Goal: Navigation & Orientation: Find specific page/section

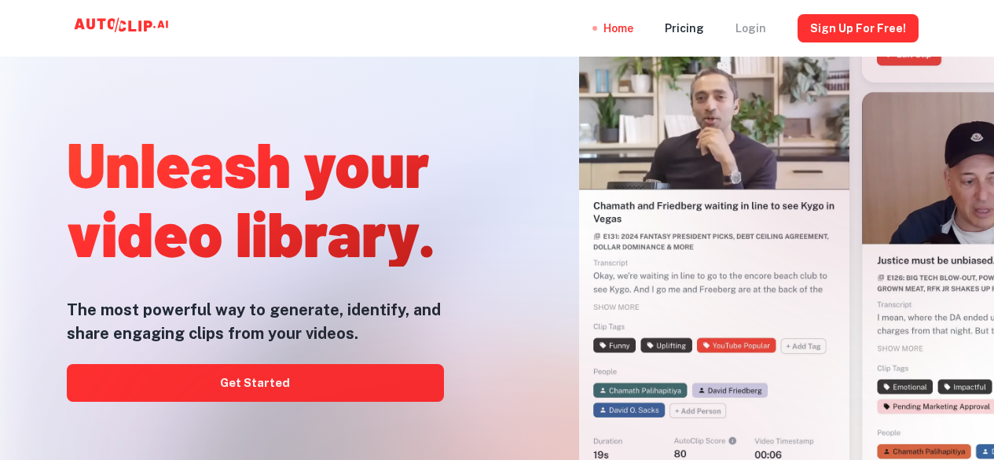
click at [746, 32] on div "Login" at bounding box center [750, 28] width 31 height 57
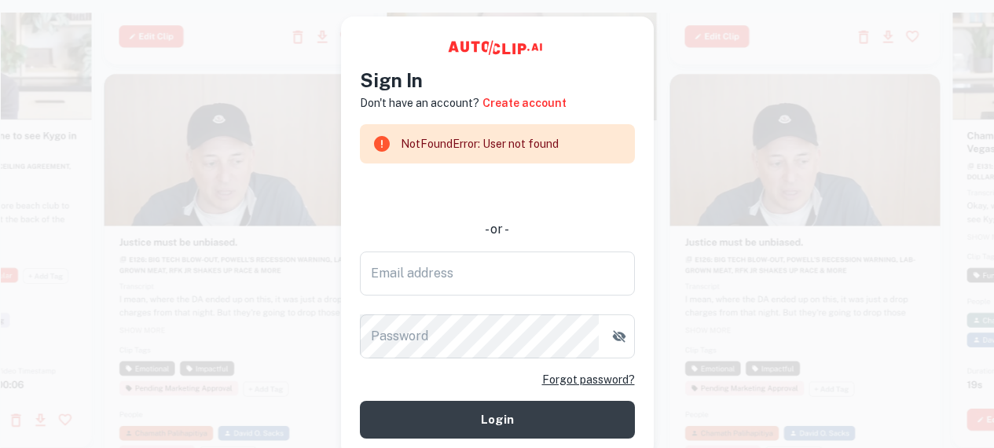
click at [743, 101] on video at bounding box center [805, 141] width 270 height 135
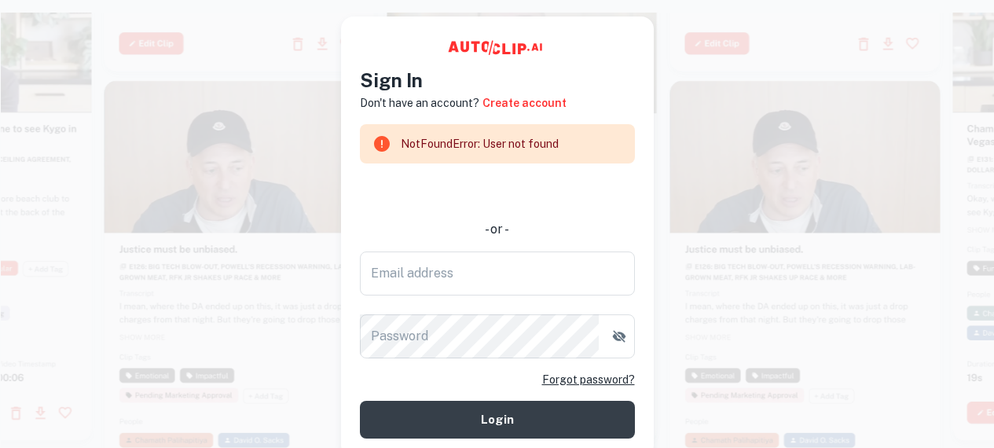
click at [710, 134] on video at bounding box center [805, 148] width 270 height 135
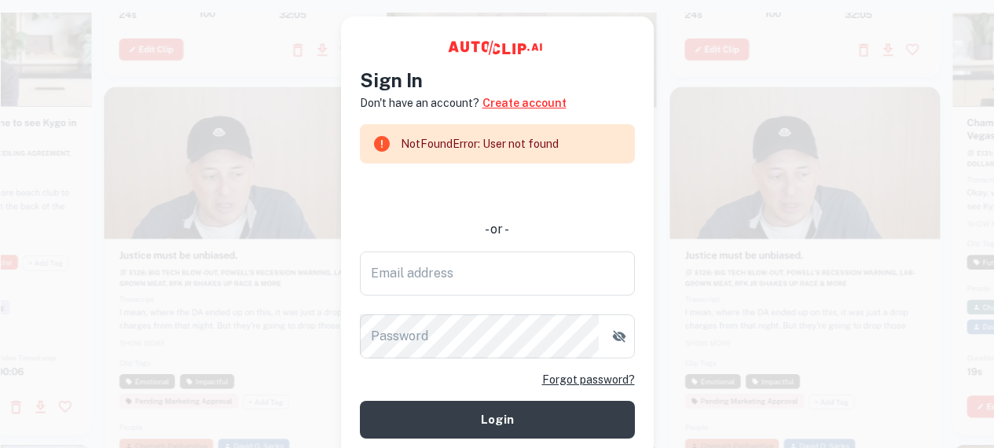
click at [524, 97] on link "Create account" at bounding box center [524, 102] width 84 height 17
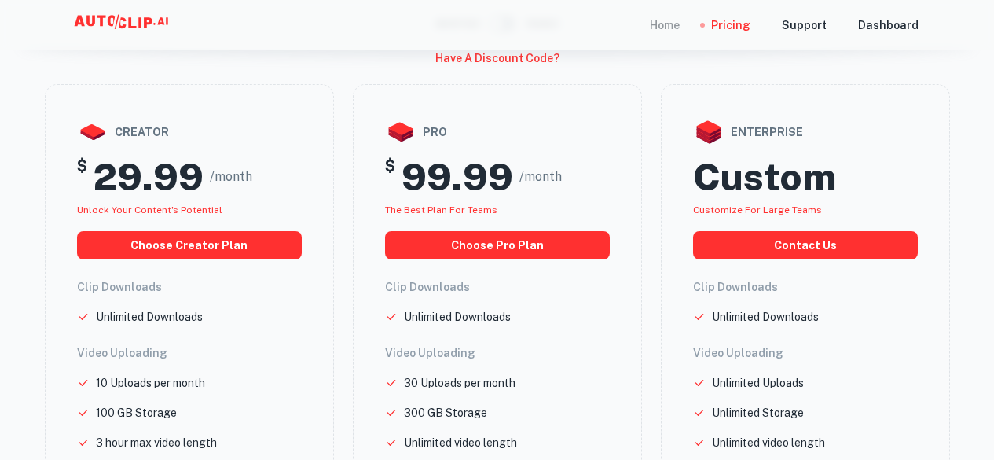
scroll to position [64, 0]
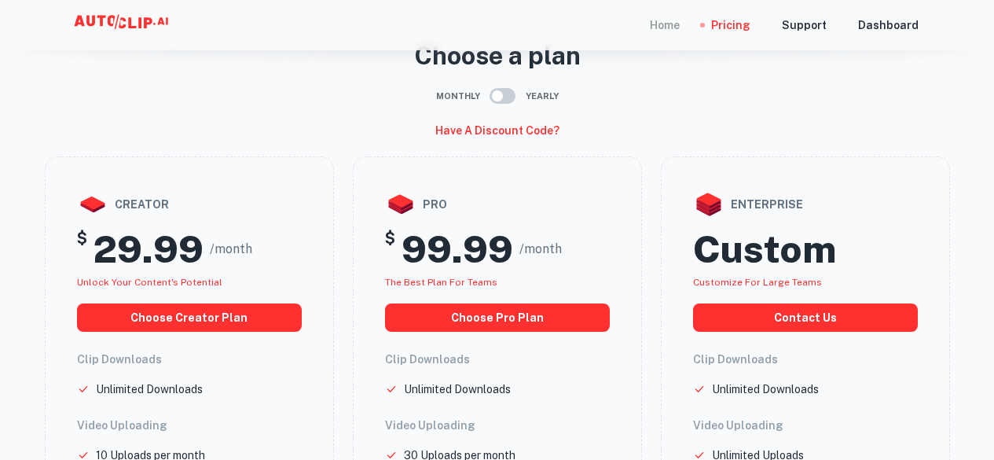
click at [669, 29] on div "Home" at bounding box center [665, 25] width 30 height 50
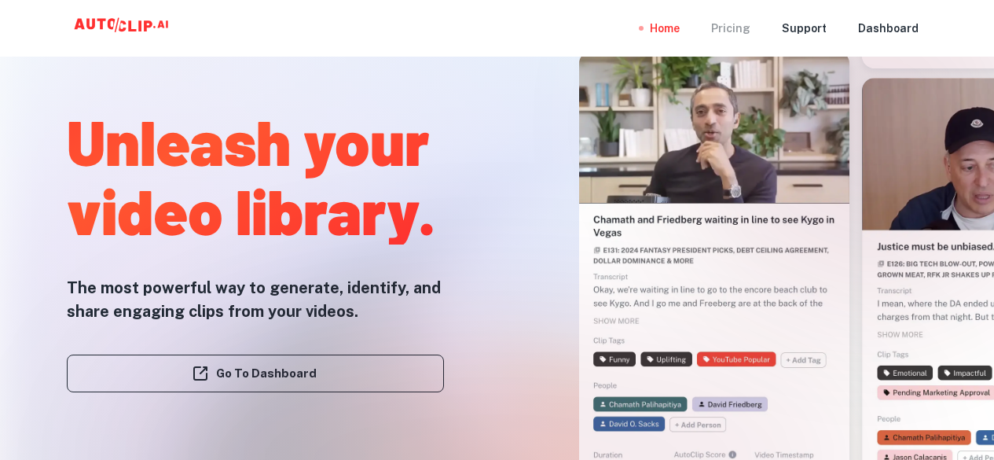
click at [729, 36] on div "Pricing" at bounding box center [730, 28] width 39 height 57
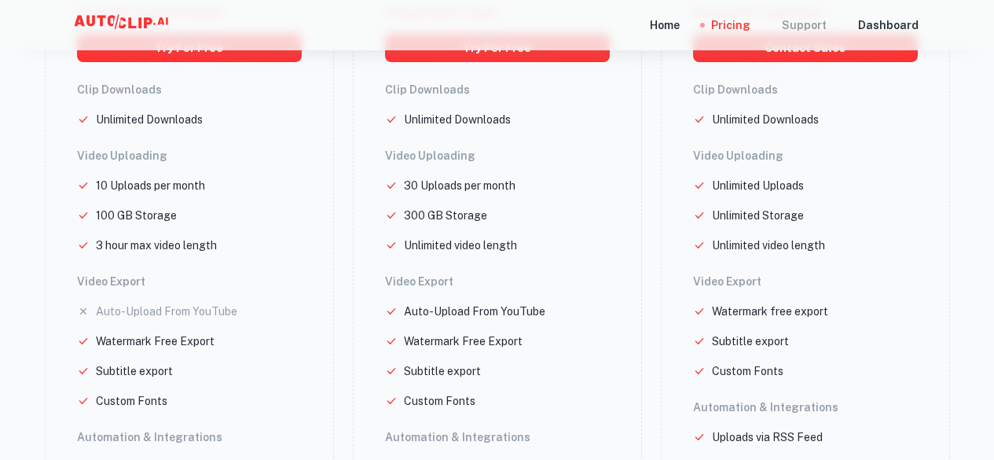
scroll to position [334, 0]
click at [821, 28] on div "Support" at bounding box center [804, 25] width 45 height 50
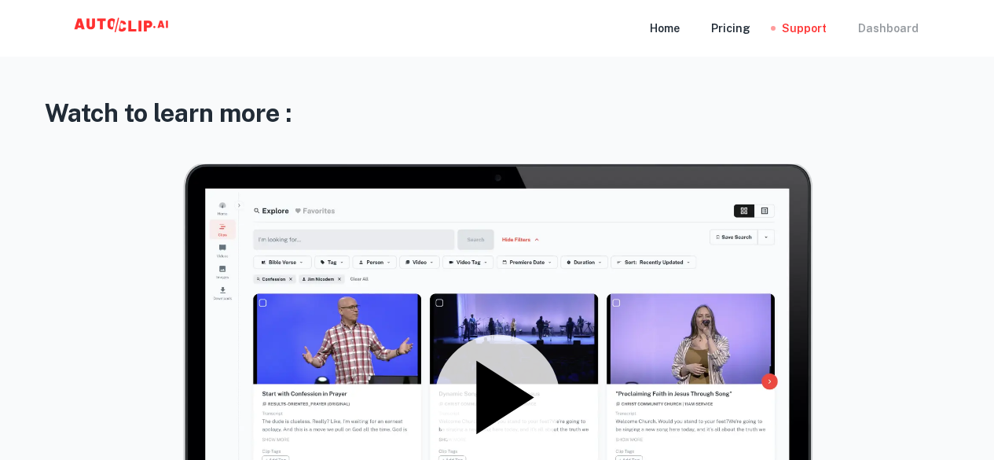
click at [877, 28] on div "Dashboard" at bounding box center [888, 28] width 61 height 57
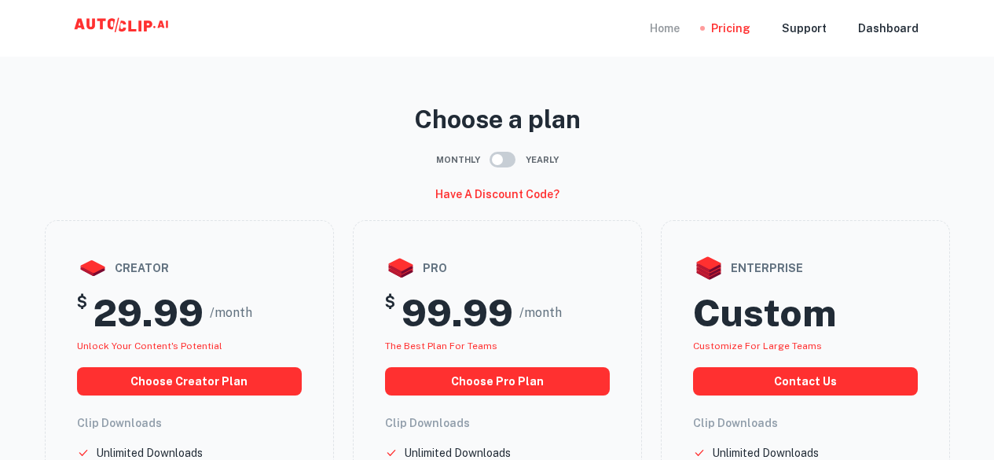
click at [680, 23] on div "Home" at bounding box center [665, 28] width 30 height 57
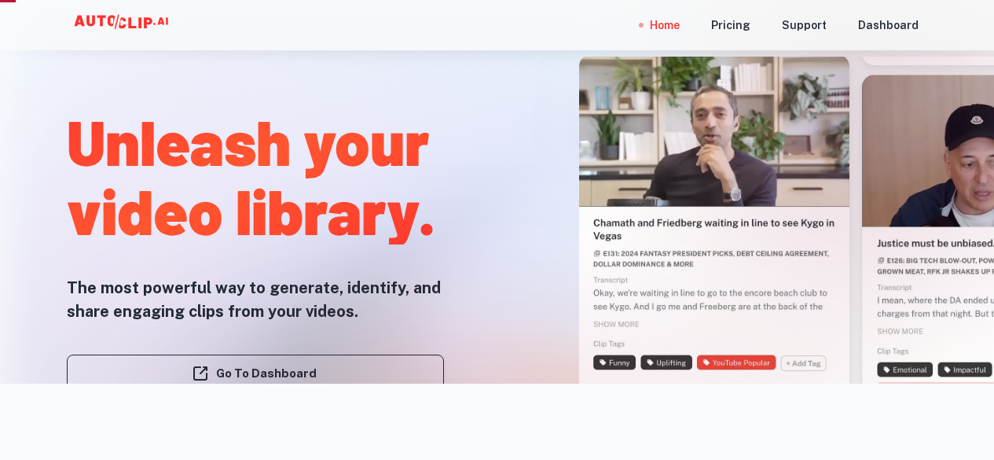
scroll to position [90, 0]
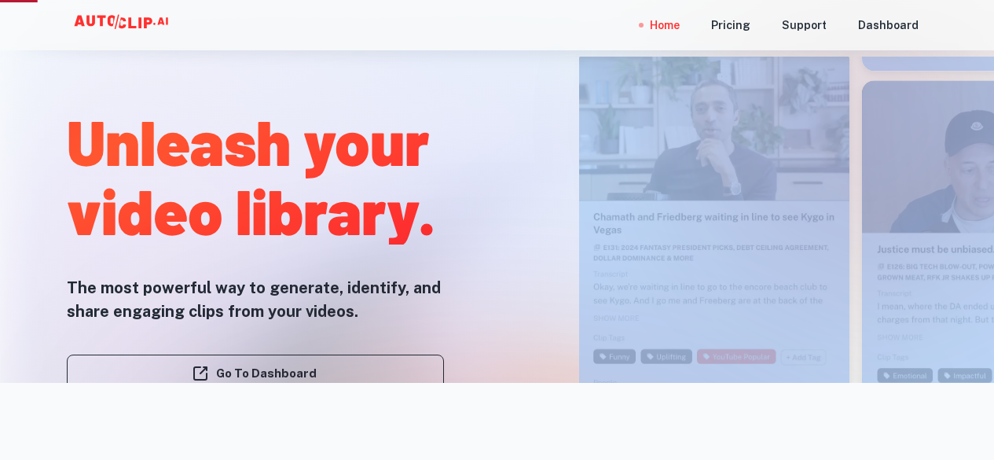
drag, startPoint x: 354, startPoint y: 372, endPoint x: 569, endPoint y: 182, distance: 287.2
click at [568, 177] on div "Unleash your video library. The most powerful way to generate, identify, and sh…" at bounding box center [497, 230] width 994 height 460
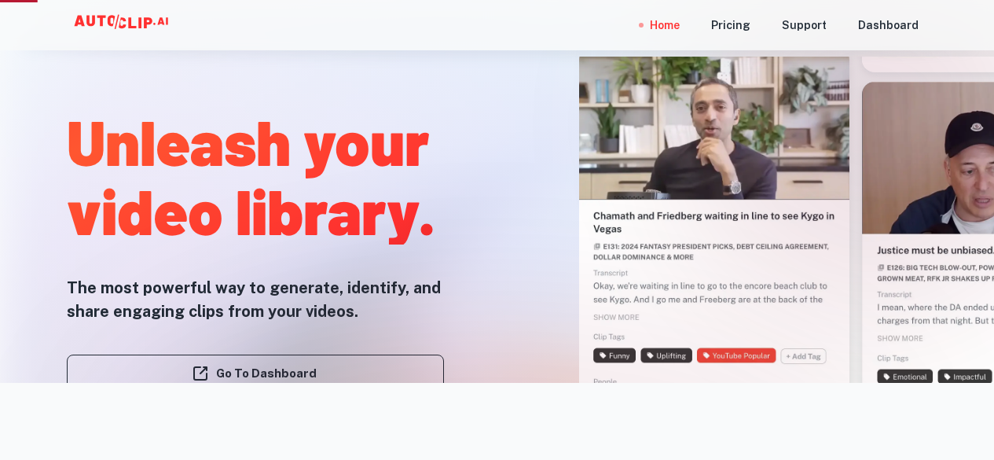
click at [552, 184] on div at bounding box center [708, 167] width 484 height 460
